Goal: Task Accomplishment & Management: Manage account settings

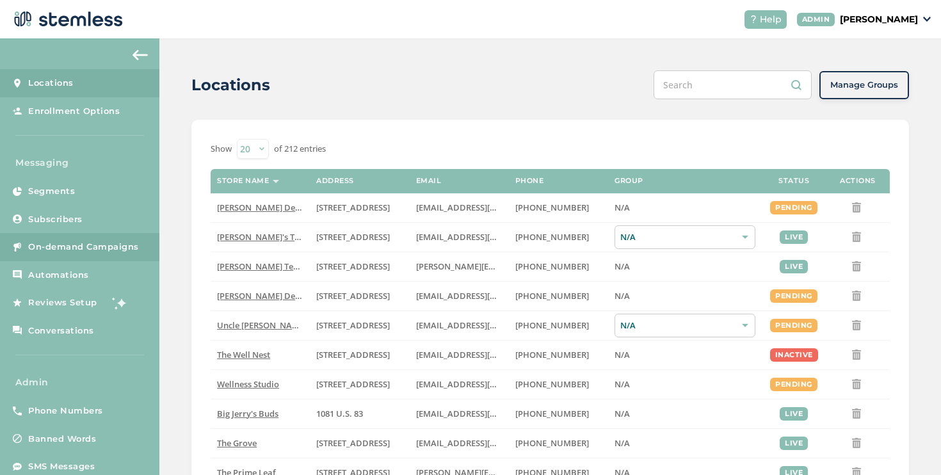
click at [147, 248] on link "On-demand Campaigns" at bounding box center [79, 247] width 159 height 28
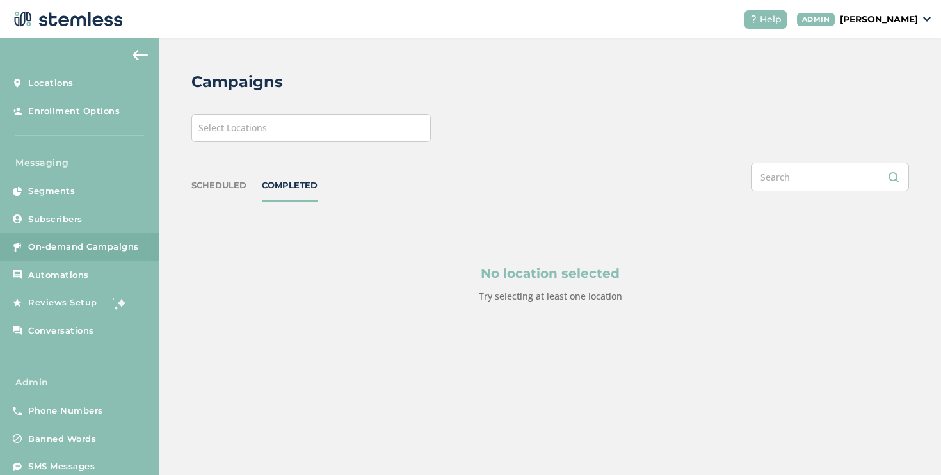
click at [285, 134] on div "Select Locations" at bounding box center [310, 128] width 239 height 28
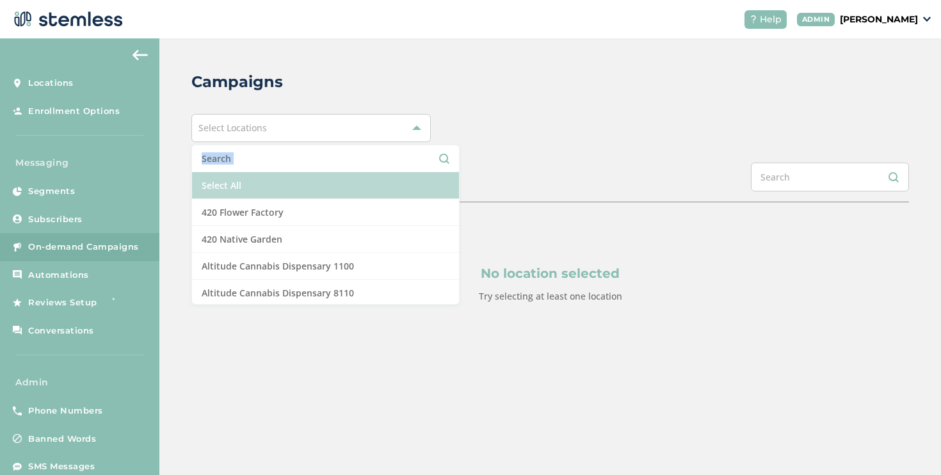
click at [265, 173] on ul "Select All 420 Flower Factory 420 Native Garden Altitude Cannabis Dispensary 11…" at bounding box center [325, 225] width 268 height 160
click at [265, 173] on li "Select All" at bounding box center [325, 185] width 267 height 27
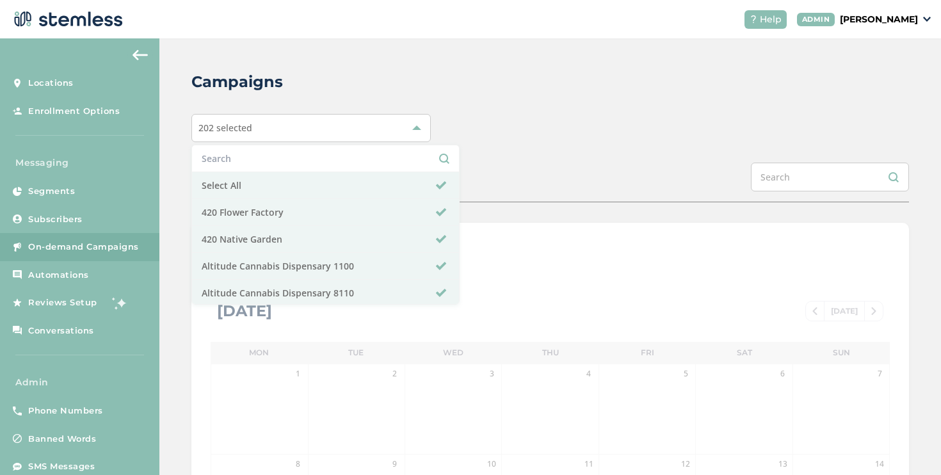
click at [516, 191] on div "SCHEDULED COMPLETED" at bounding box center [549, 183] width 717 height 40
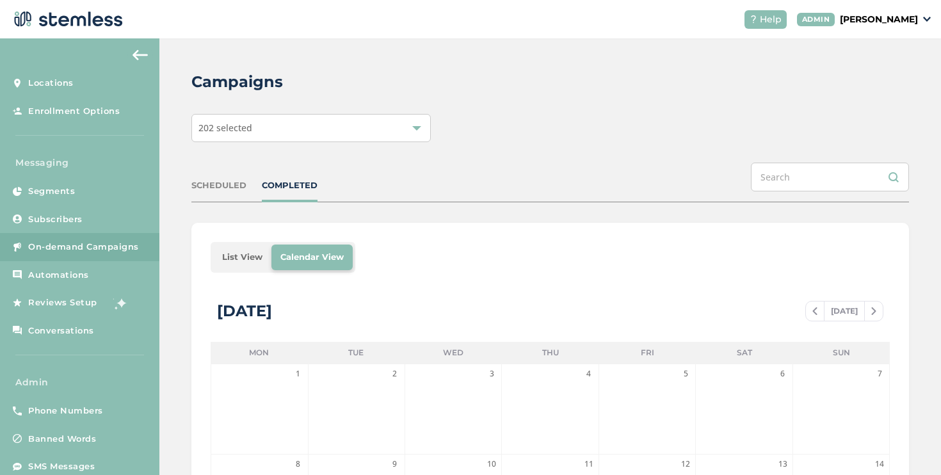
click at [242, 261] on li "List View" at bounding box center [242, 257] width 58 height 26
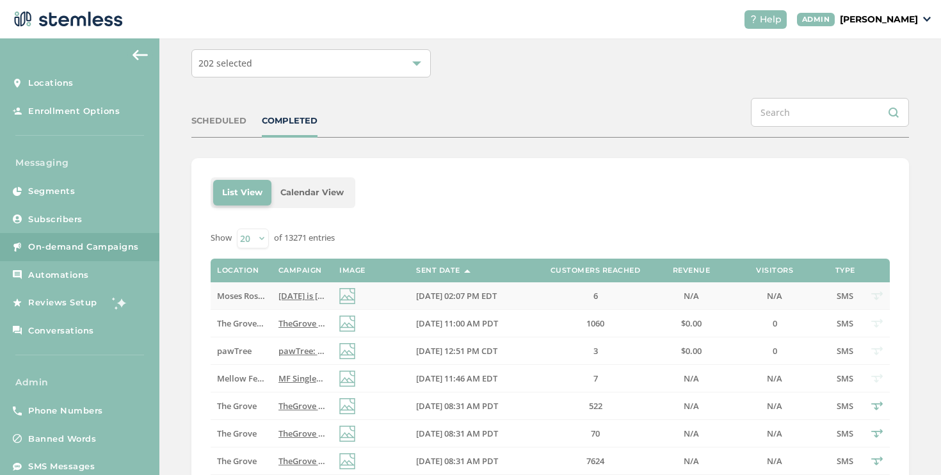
scroll to position [65, 0]
click at [234, 119] on div "SCHEDULED" at bounding box center [218, 120] width 55 height 13
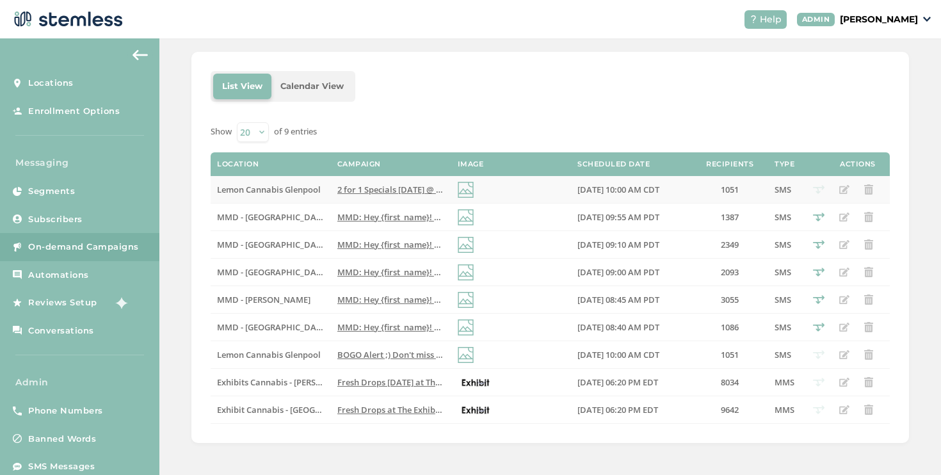
scroll to position [0, 0]
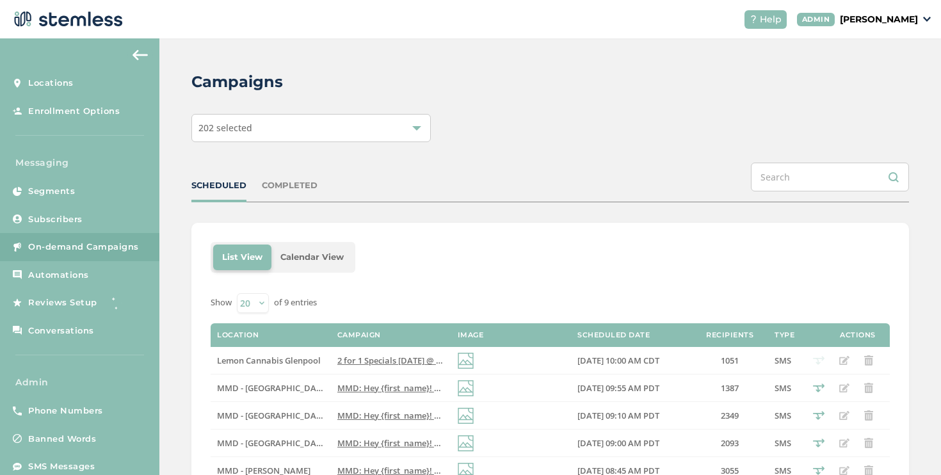
click at [283, 180] on div "COMPLETED" at bounding box center [290, 185] width 56 height 13
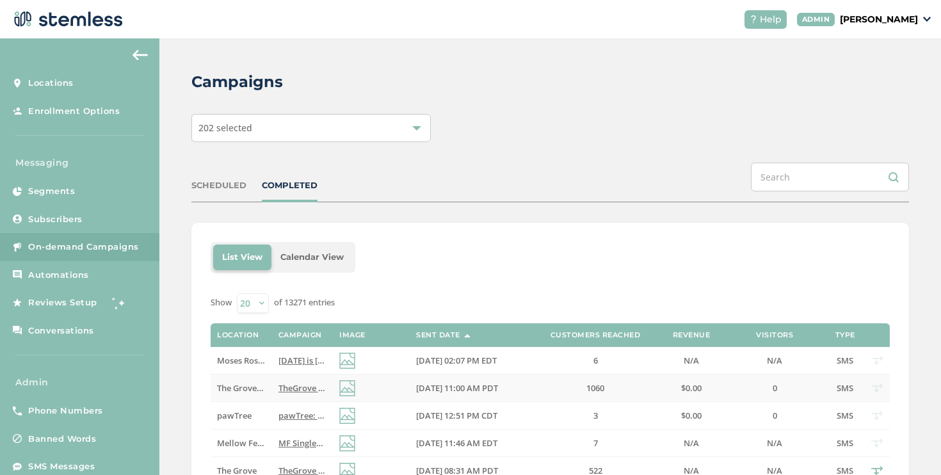
click at [305, 386] on span "TheGrove La Mesa: You have a new notification waiting for you, {first_name}! Re…" at bounding box center [470, 388] width 385 height 12
